Goal: Task Accomplishment & Management: Manage account settings

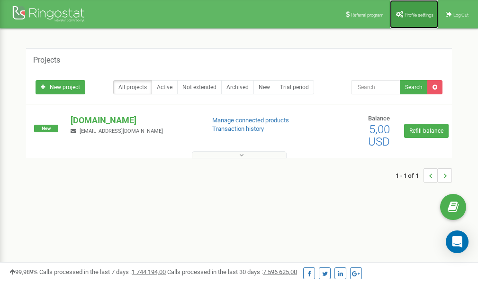
click at [411, 11] on link "Profile settings" at bounding box center [414, 14] width 48 height 28
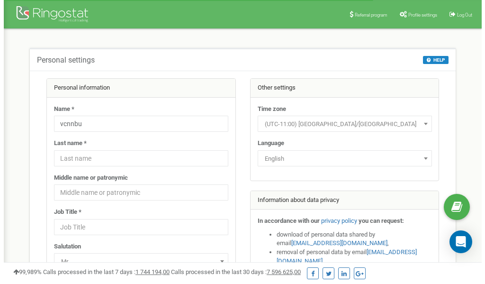
scroll to position [47, 0]
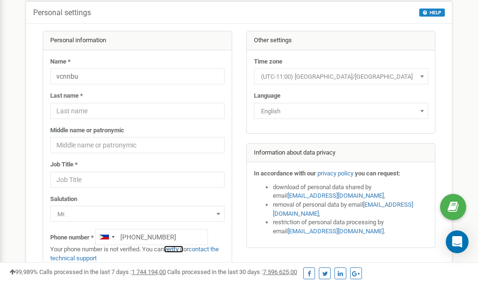
click at [177, 249] on link "verify it" at bounding box center [173, 248] width 19 height 7
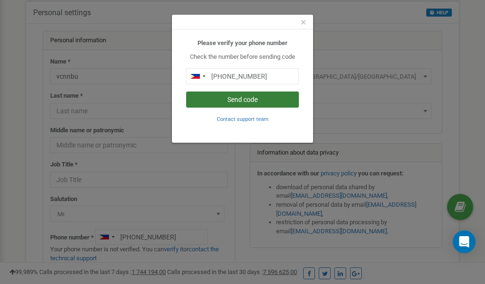
click at [230, 98] on button "Send code" at bounding box center [242, 99] width 113 height 16
